Goal: Information Seeking & Learning: Check status

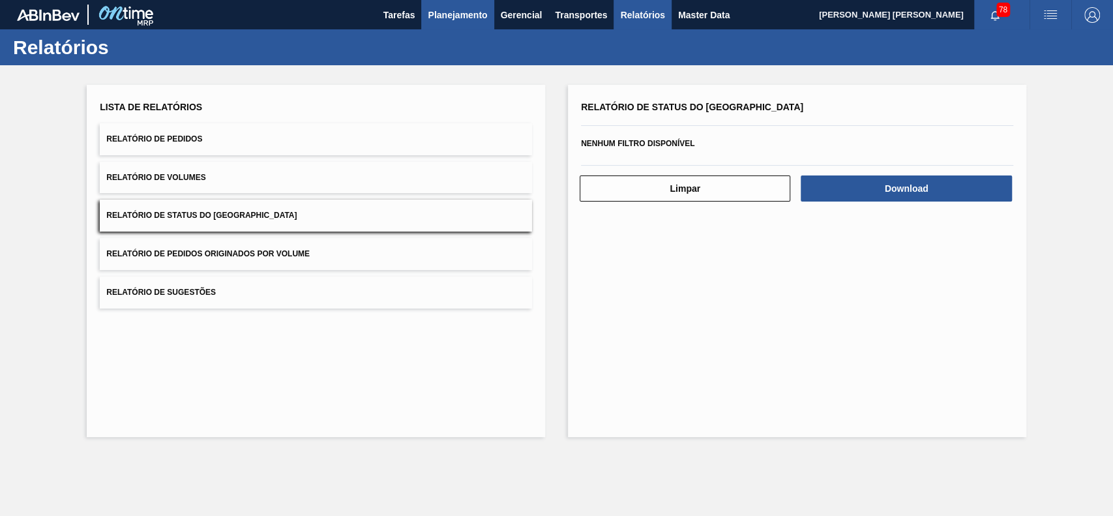
click at [448, 7] on span "Planejamento" at bounding box center [457, 15] width 59 height 16
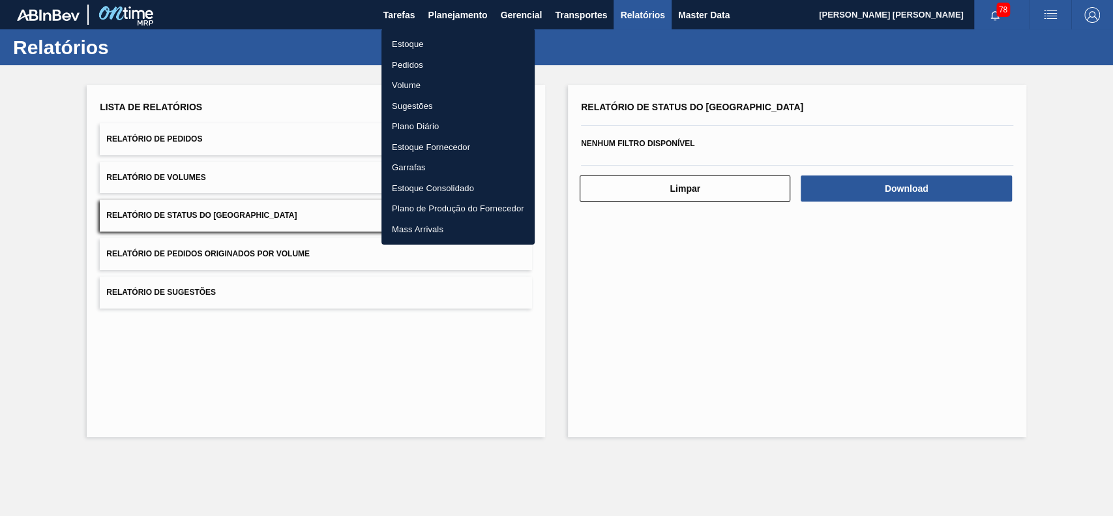
click at [424, 39] on li "Estoque" at bounding box center [457, 44] width 153 height 21
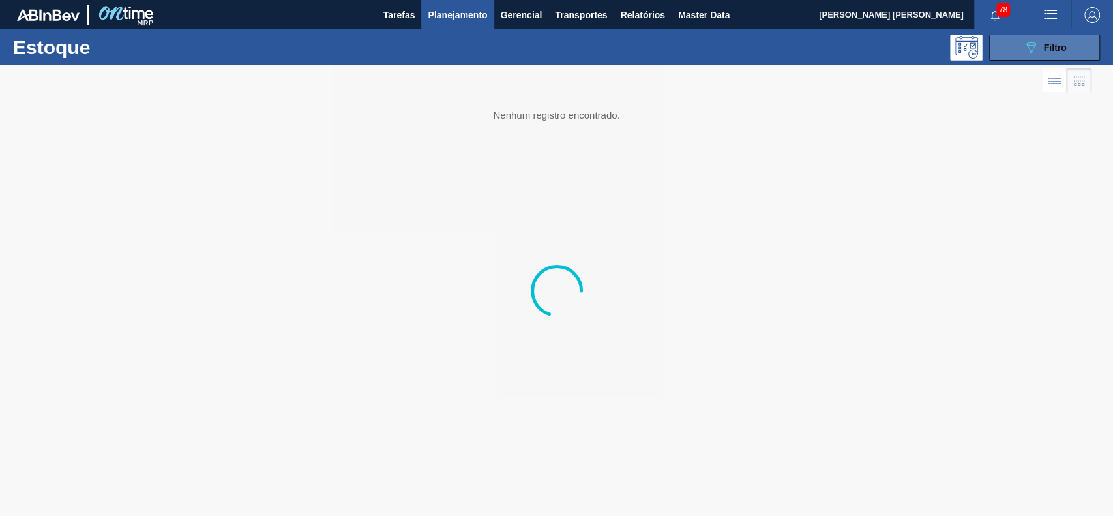
click at [1036, 54] on icon "089F7B8B-B2A5-4AFE-B5C0-19BA573D28AC" at bounding box center [1031, 48] width 16 height 16
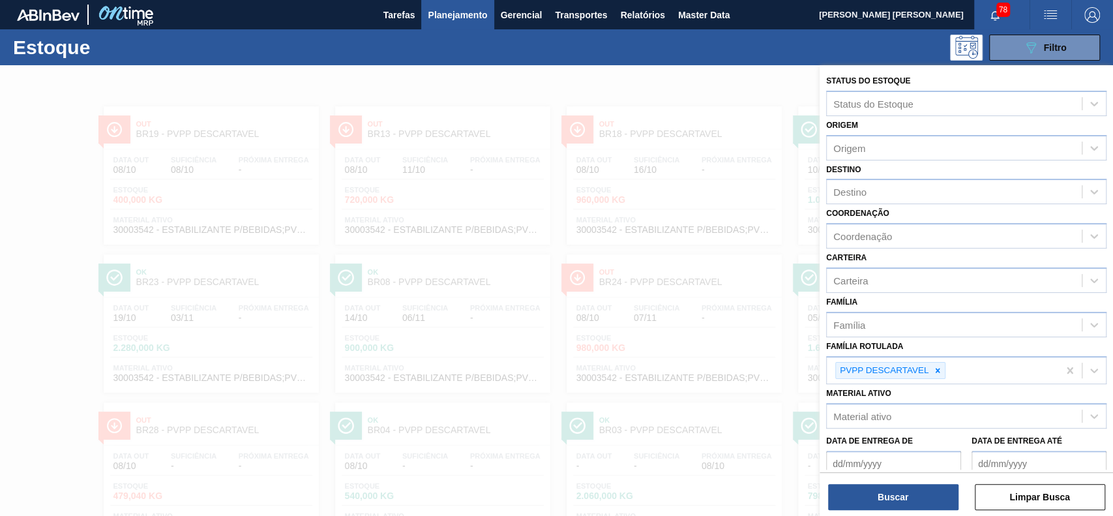
click at [938, 373] on icon at bounding box center [937, 370] width 9 height 9
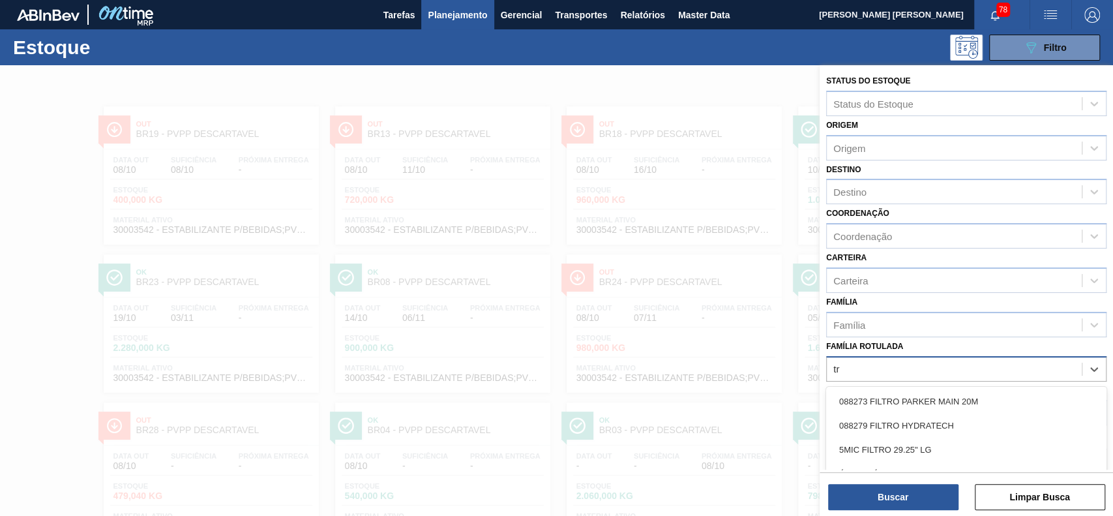
scroll to position [70, 0]
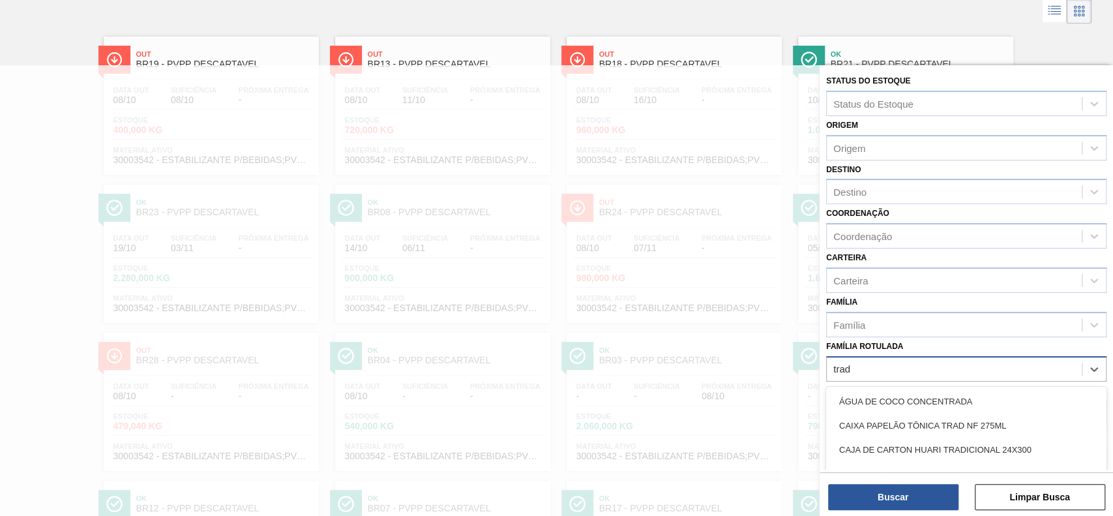
type Rotulada "tradi"
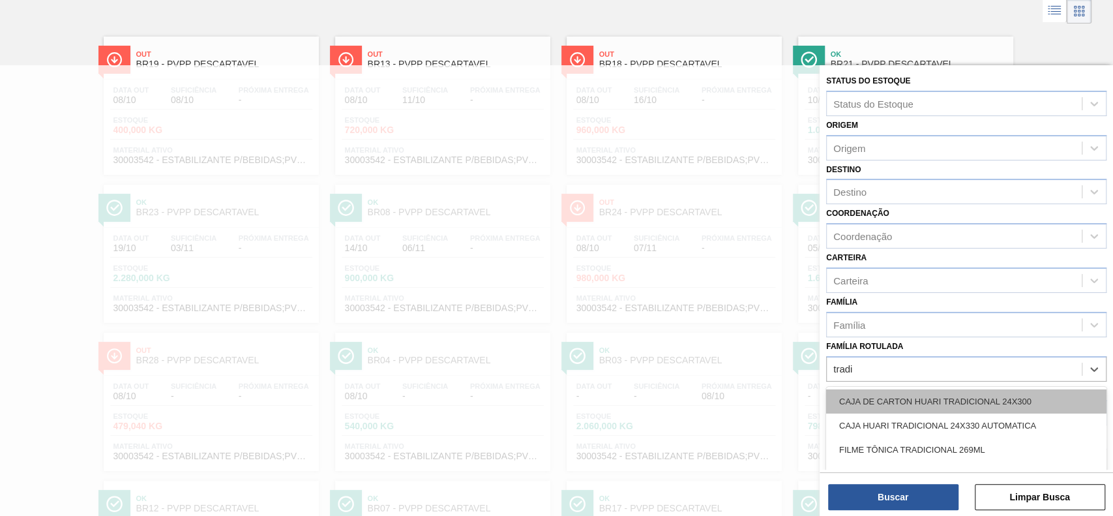
scroll to position [87, 0]
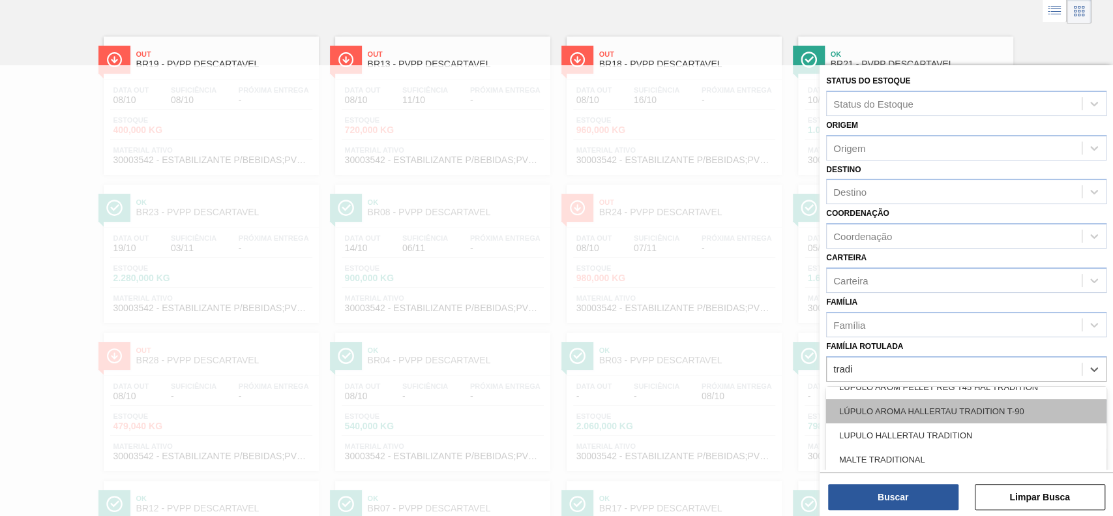
click at [987, 410] on div "LÚPULO AROMA HALLERTAU TRADITION T-90" at bounding box center [966, 411] width 280 height 24
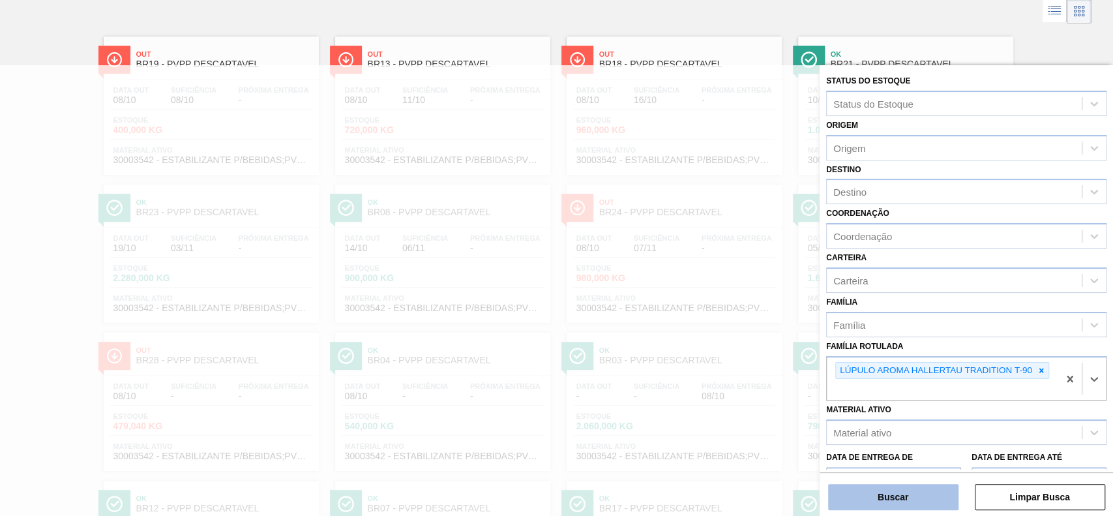
click at [902, 503] on button "Buscar" at bounding box center [893, 497] width 130 height 26
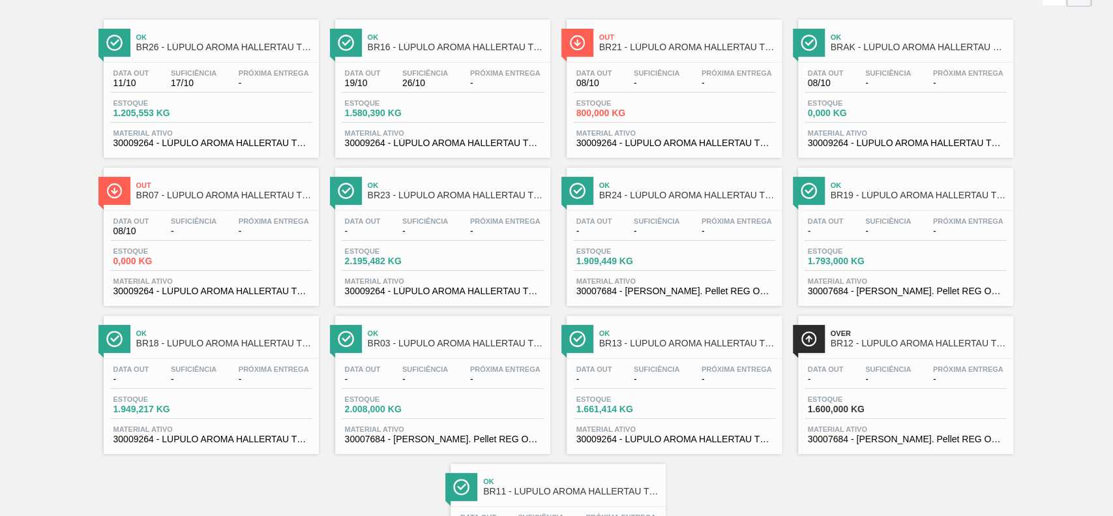
scroll to position [173, 0]
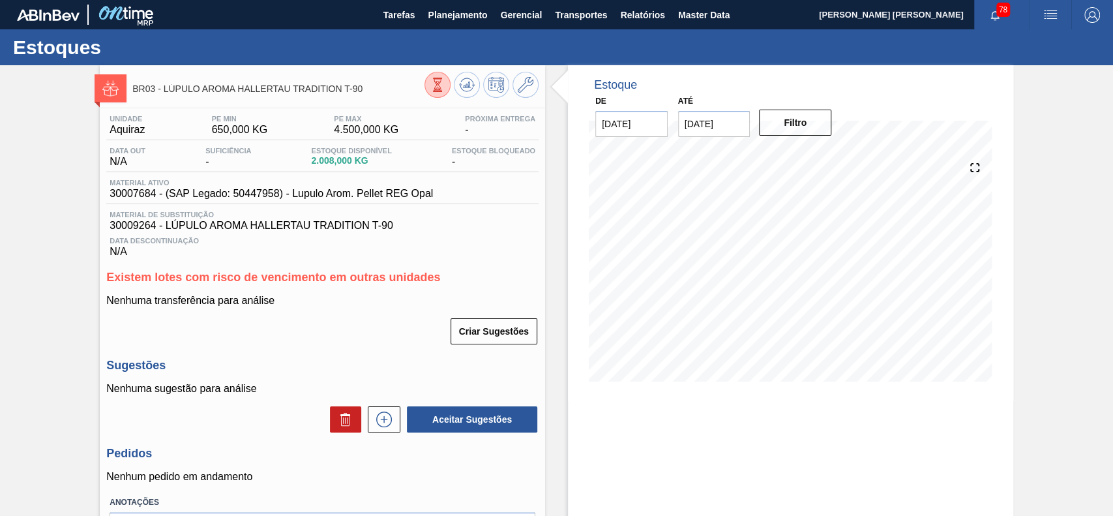
click at [437, 85] on icon at bounding box center [437, 85] width 14 height 14
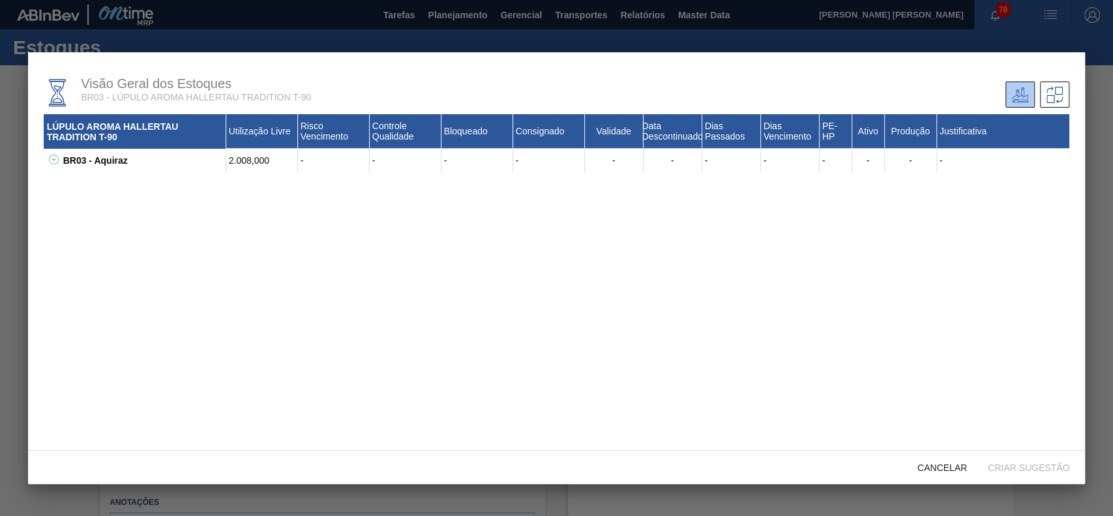
click at [56, 155] on icon at bounding box center [54, 159] width 10 height 10
